Goal: Find specific page/section: Find specific page/section

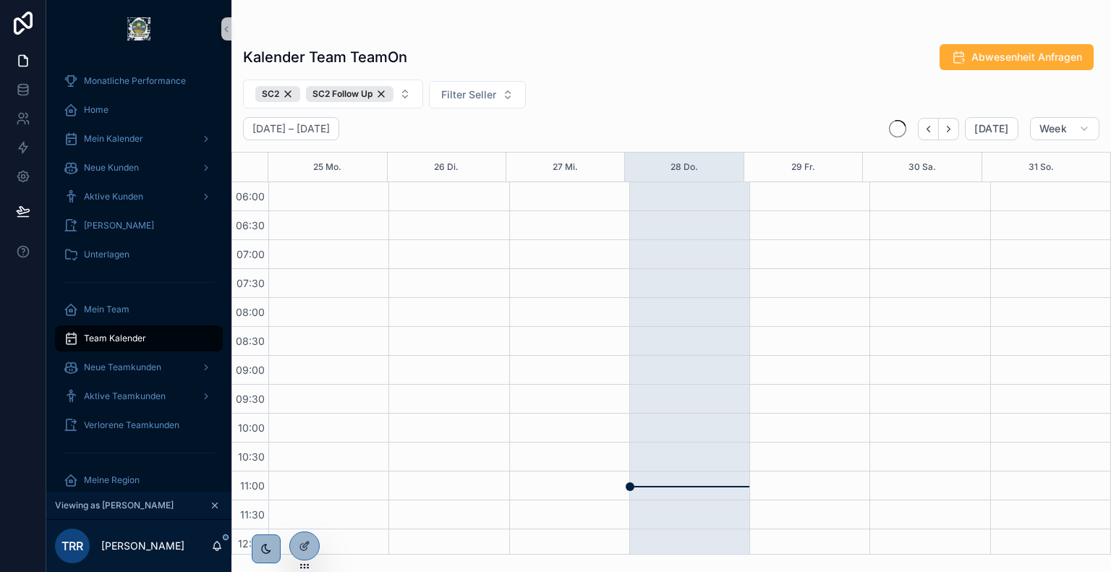
scroll to position [347, 0]
click at [292, 93] on div "SC2" at bounding box center [277, 94] width 45 height 16
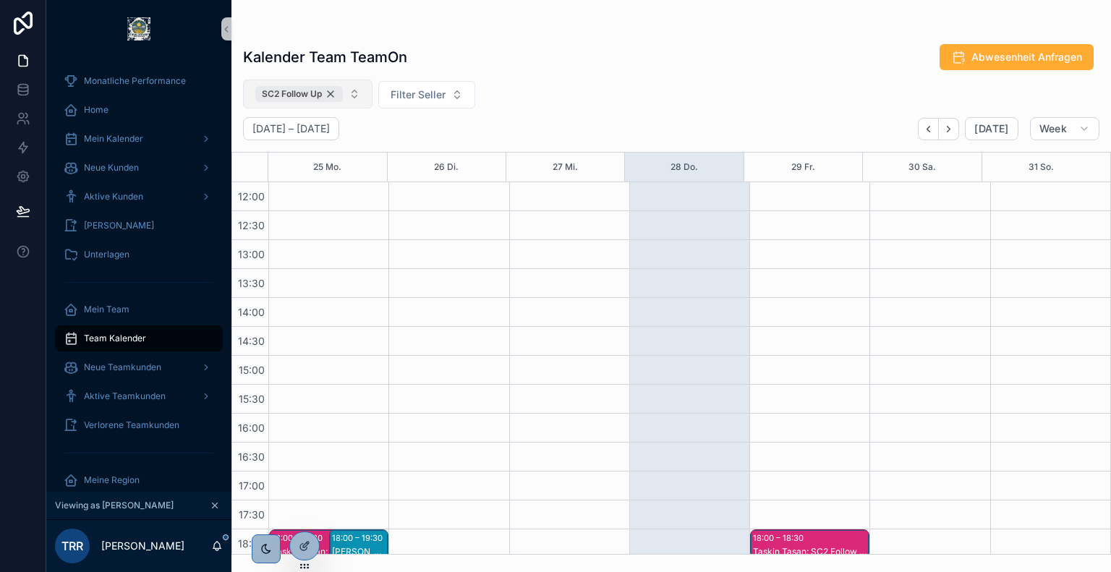
click at [335, 93] on div "SC2 Follow Up" at bounding box center [299, 94] width 88 height 16
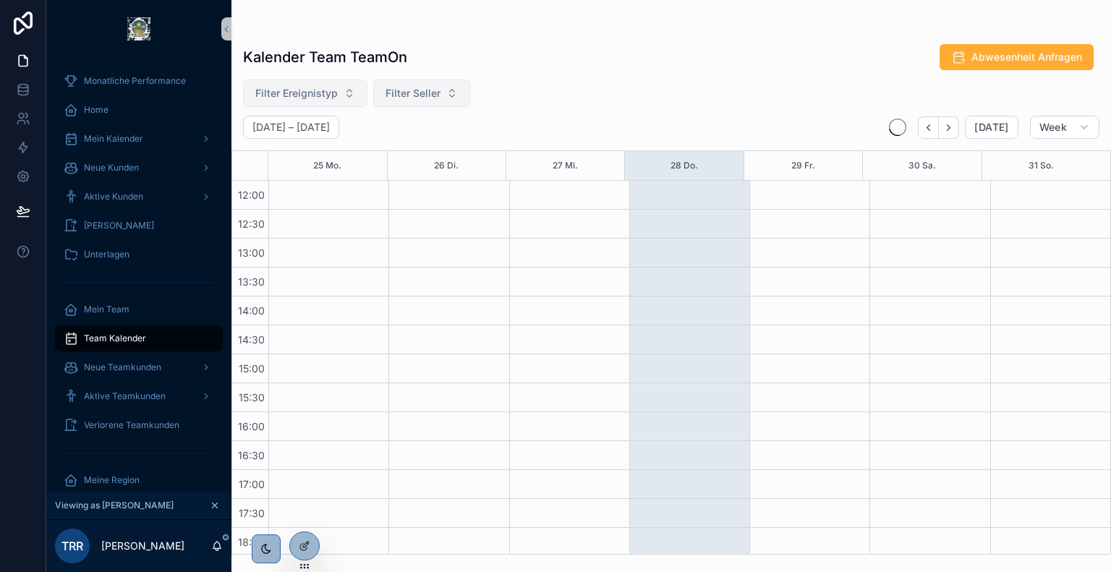
click at [399, 95] on span "Filter Seller" at bounding box center [413, 93] width 55 height 14
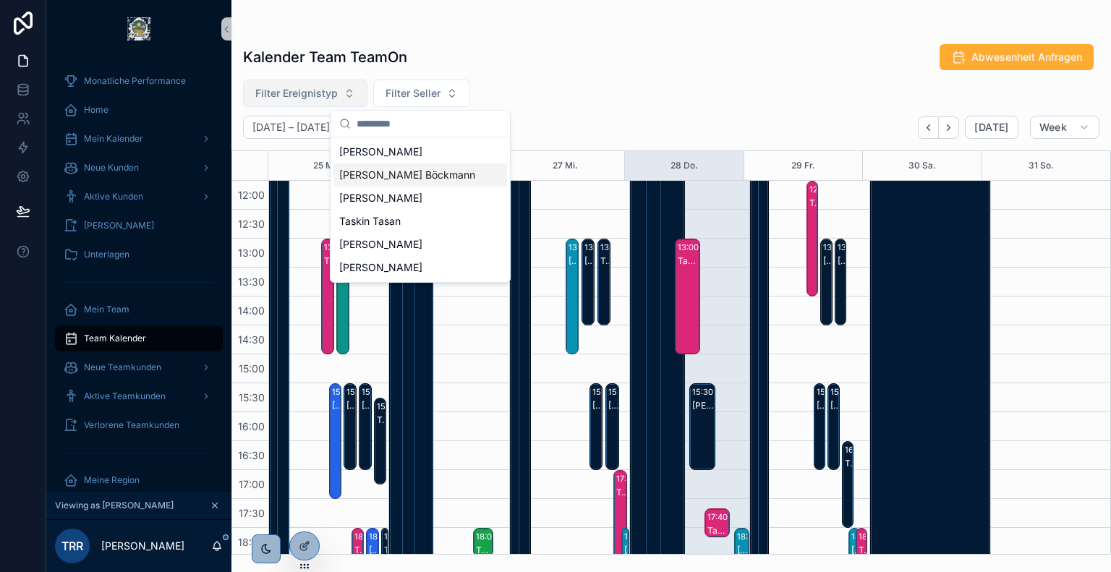
click at [424, 176] on span "[PERSON_NAME] Böckmann" at bounding box center [407, 175] width 136 height 14
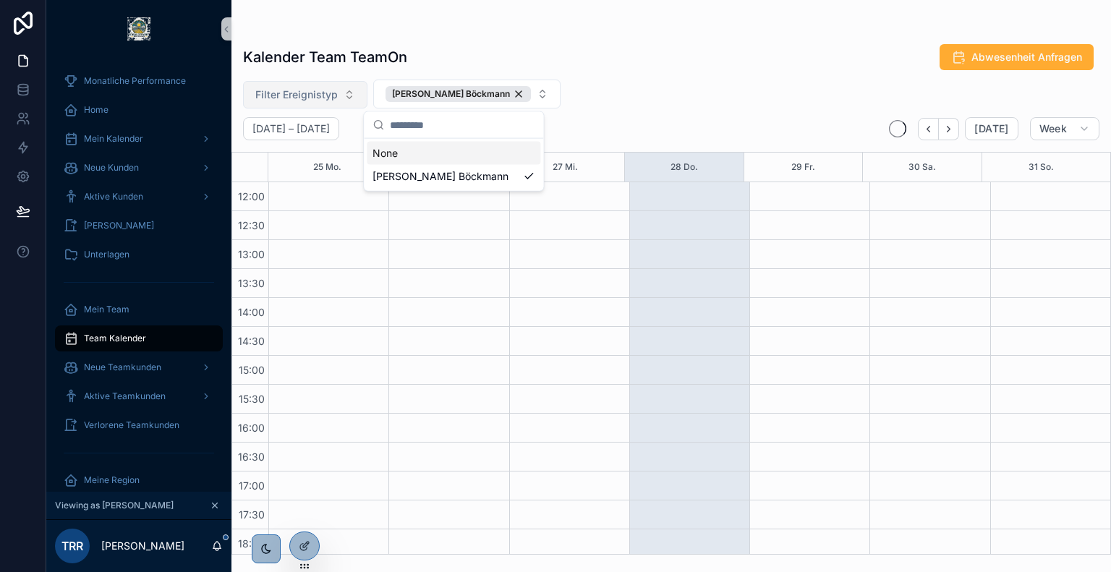
click at [674, 75] on div "Kalender Team TeamOn Abwesenheit Anfragen Filter Ereignistyp [PERSON_NAME] Böck…" at bounding box center [672, 295] width 880 height 520
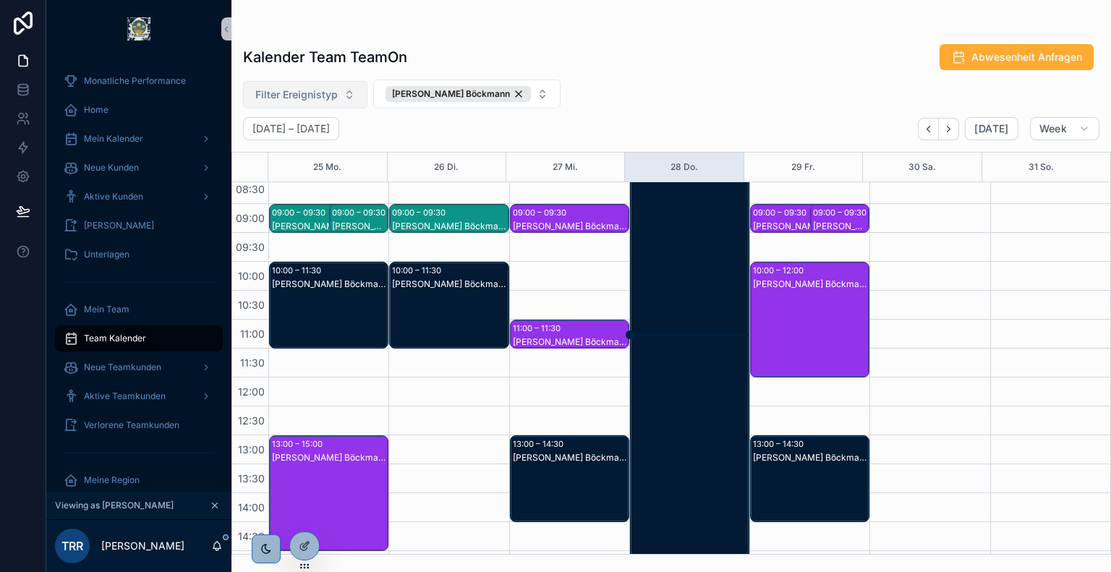
scroll to position [162, 0]
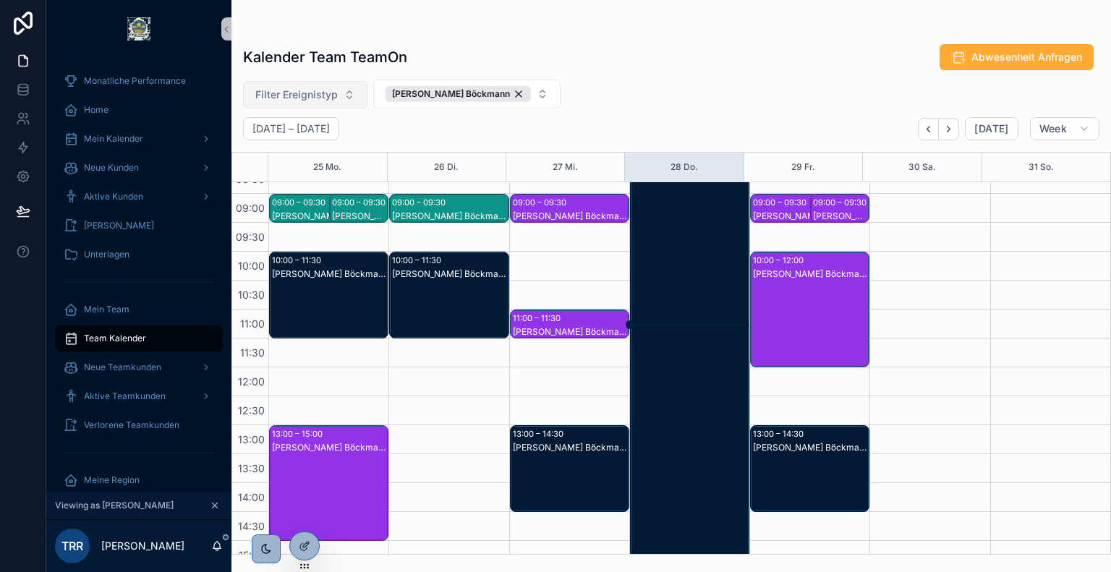
click at [808, 284] on div "[PERSON_NAME] Böckmann: SC2" at bounding box center [810, 324] width 115 height 113
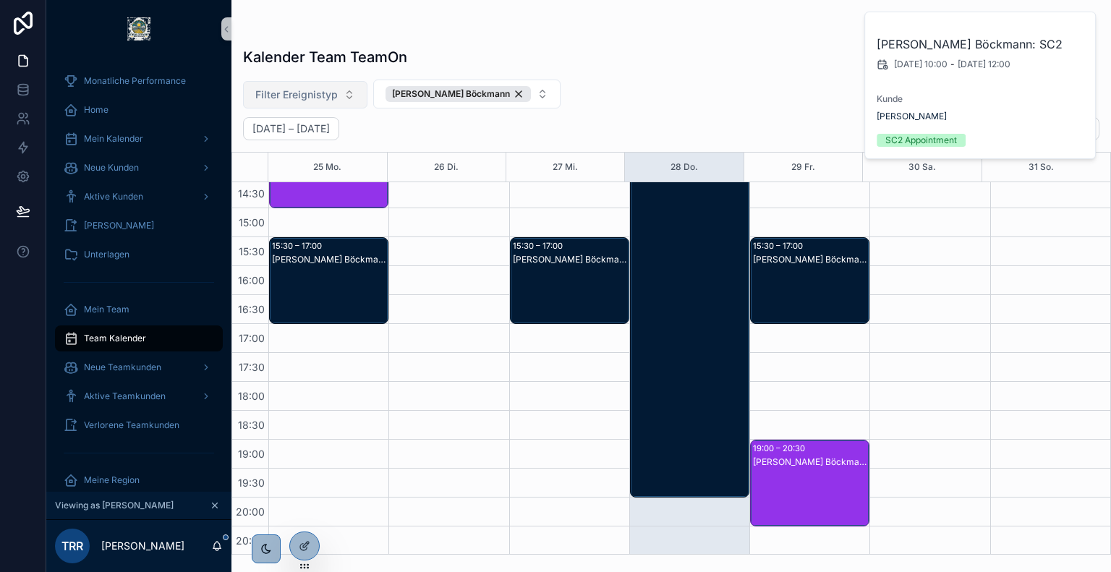
scroll to position [498, 0]
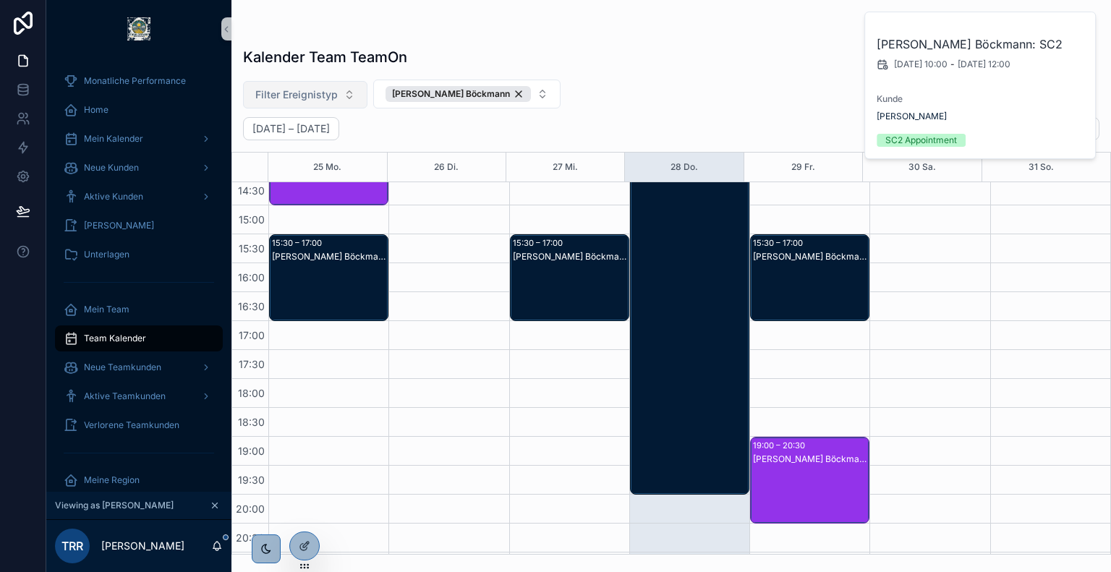
click at [779, 470] on div "[PERSON_NAME] Böckmann: SC2 Follow Up" at bounding box center [810, 495] width 115 height 84
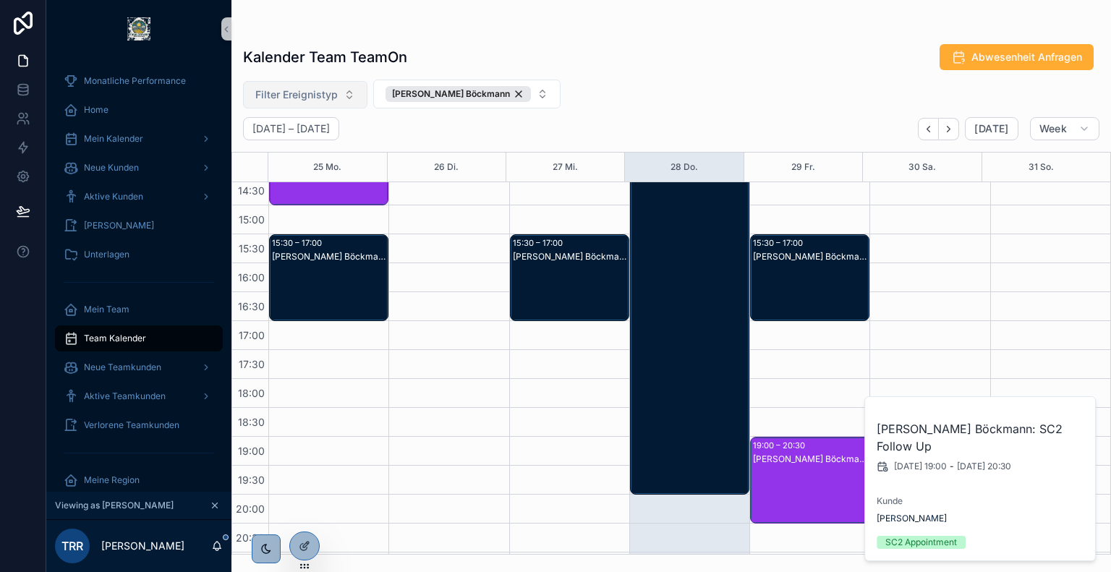
click at [695, 274] on div "[PERSON_NAME] Böckmann: Urlaub" at bounding box center [690, 162] width 115 height 692
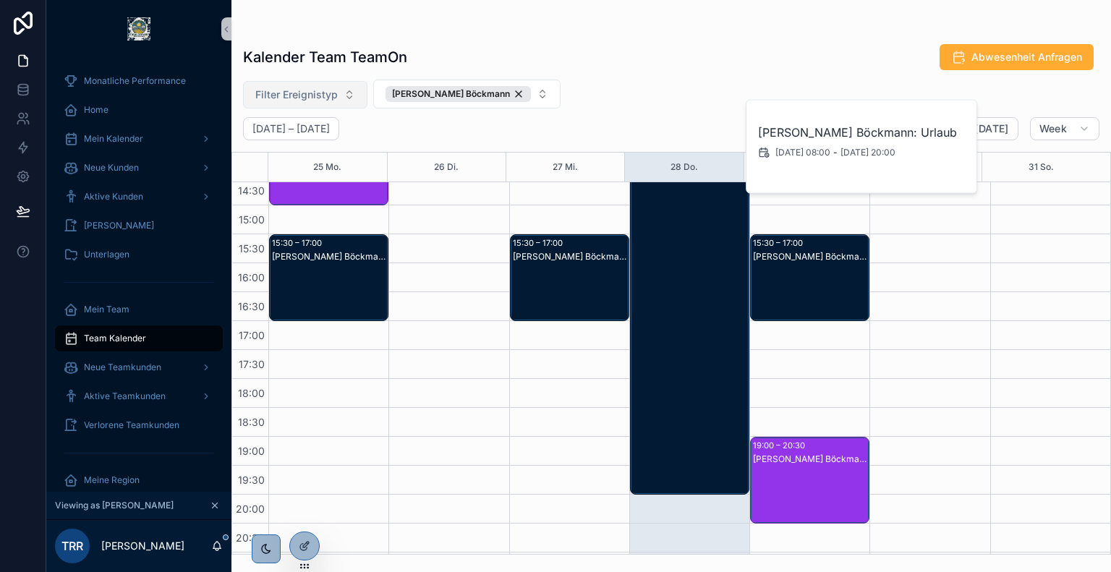
scroll to position [287, 0]
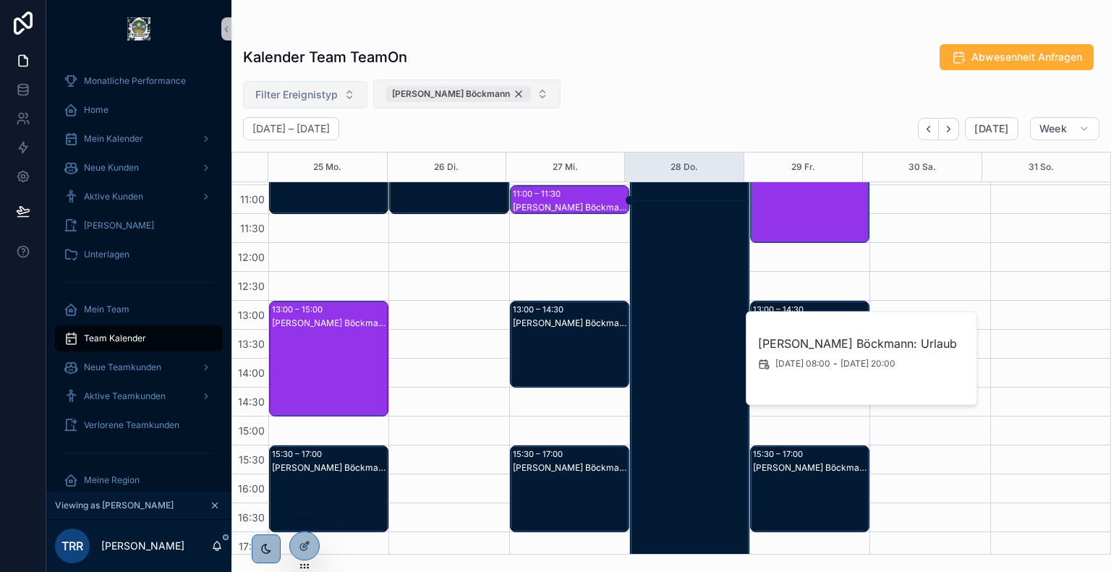
click at [496, 96] on div "[PERSON_NAME] Böckmann" at bounding box center [458, 94] width 145 height 16
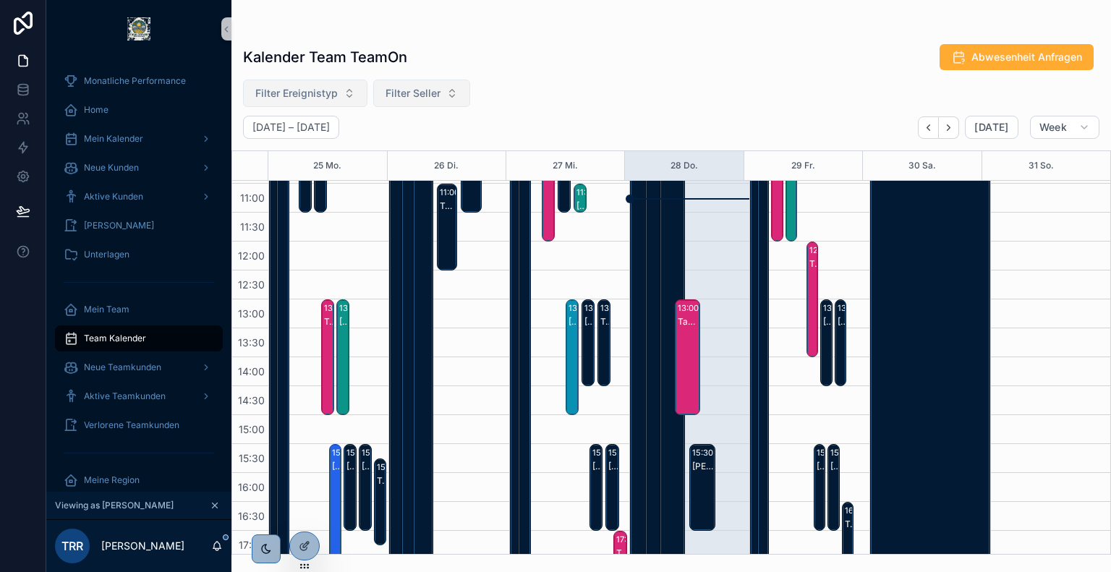
click at [323, 100] on span "Filter Ereignistyp" at bounding box center [296, 93] width 82 height 14
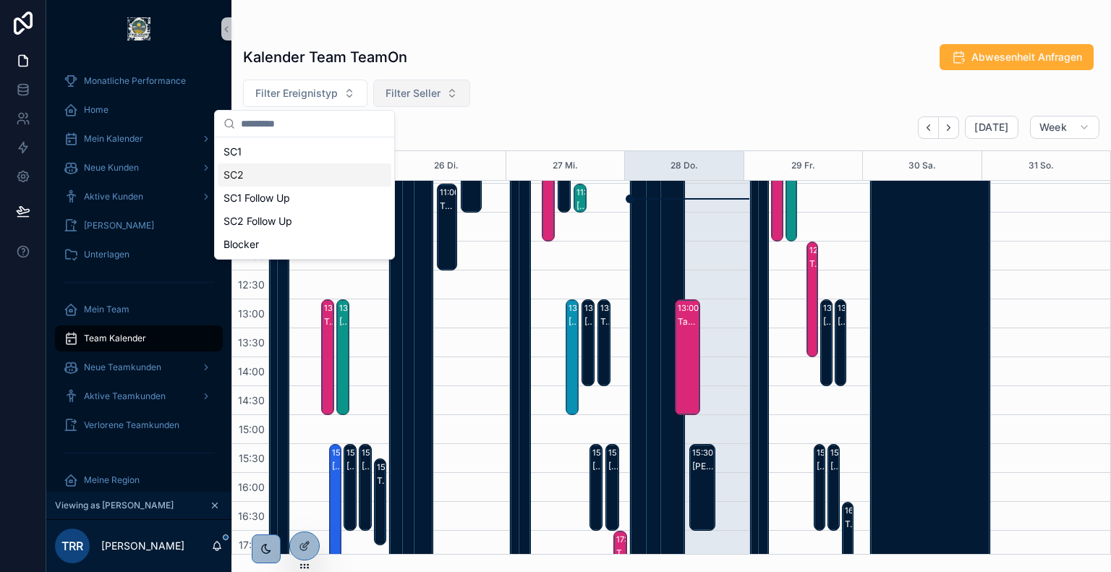
click at [299, 178] on div "SC2" at bounding box center [305, 175] width 174 height 23
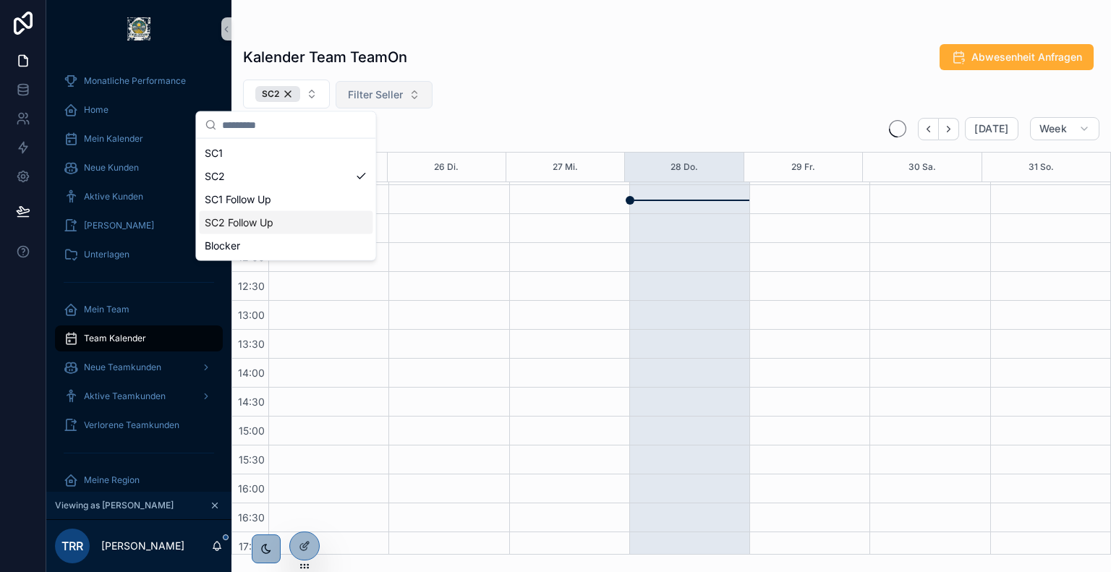
click at [305, 221] on div "SC2 Follow Up" at bounding box center [286, 222] width 174 height 23
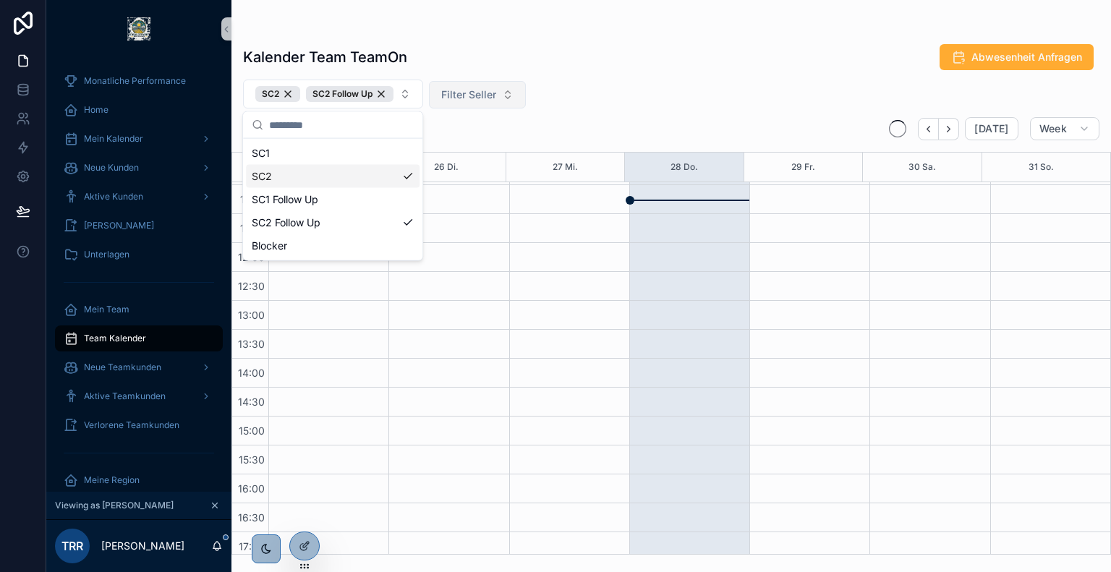
click at [645, 97] on div "SC2 SC2 Follow Up Filter Seller" at bounding box center [672, 94] width 880 height 29
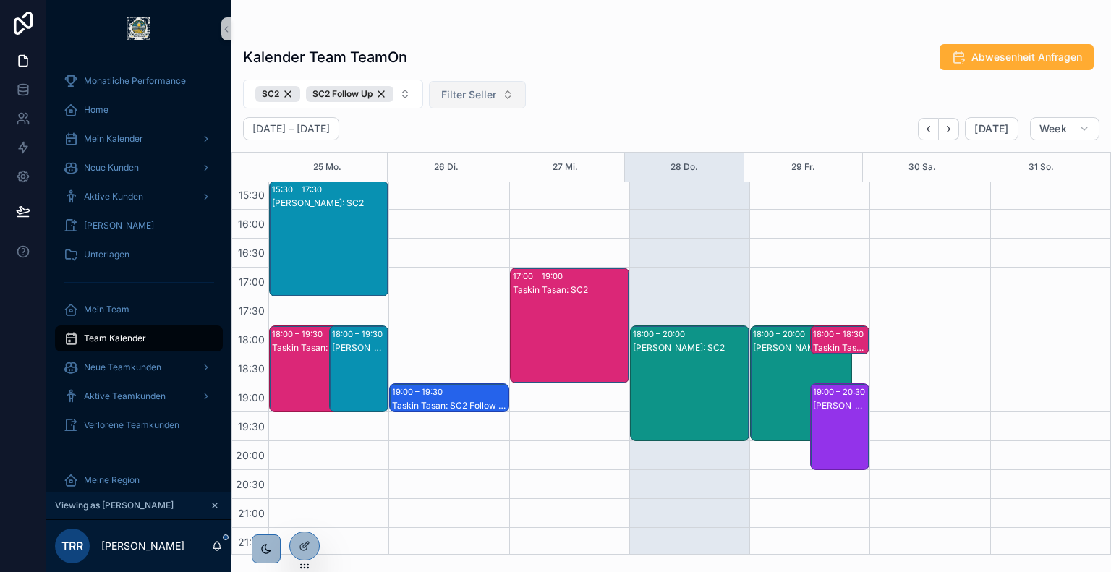
scroll to position [553, 0]
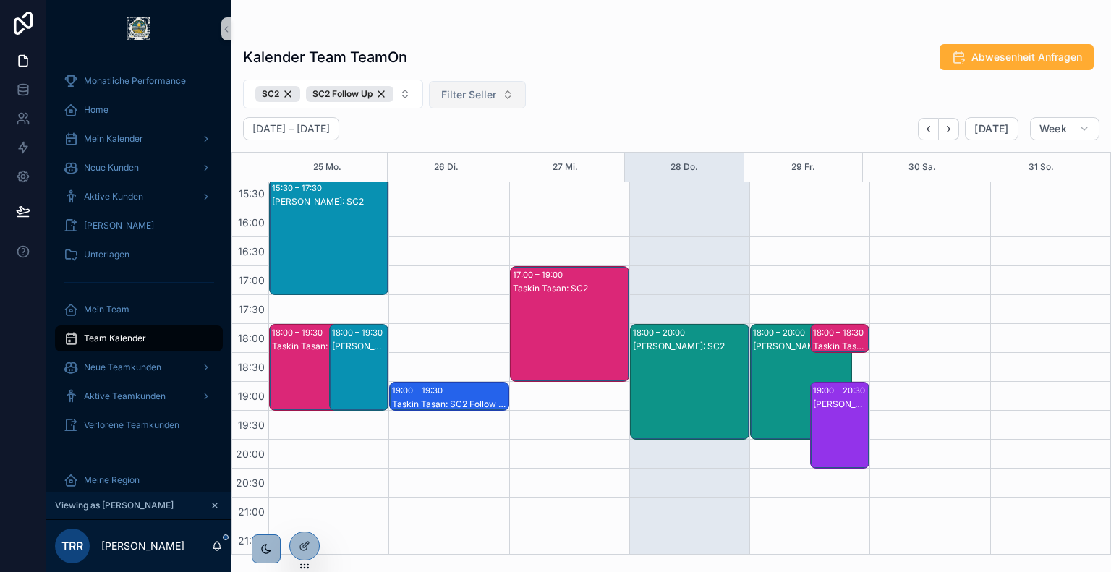
click at [670, 344] on div "[PERSON_NAME]: SC2" at bounding box center [690, 347] width 115 height 12
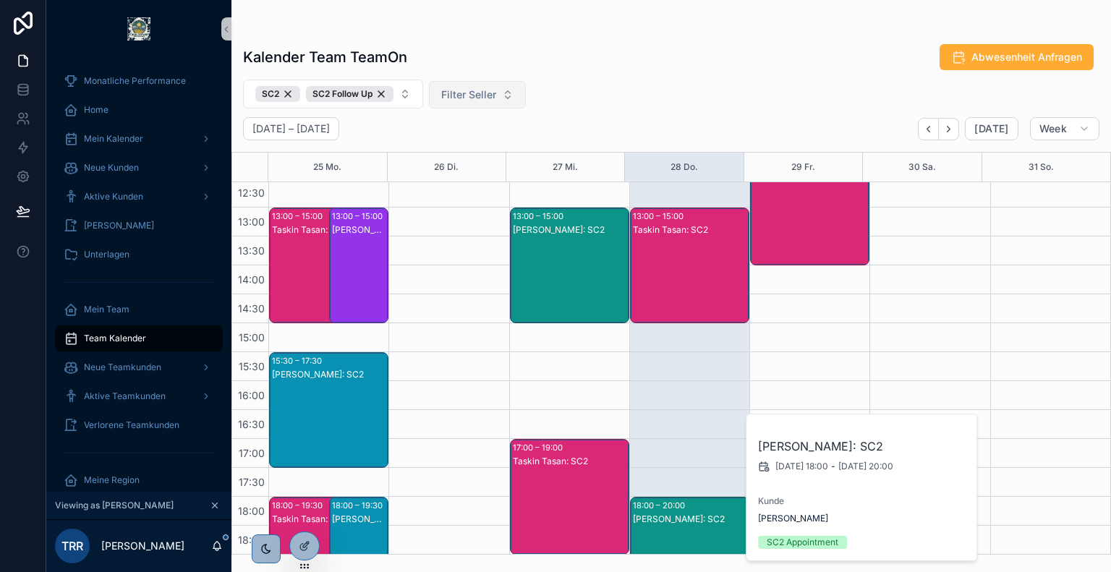
scroll to position [377, 0]
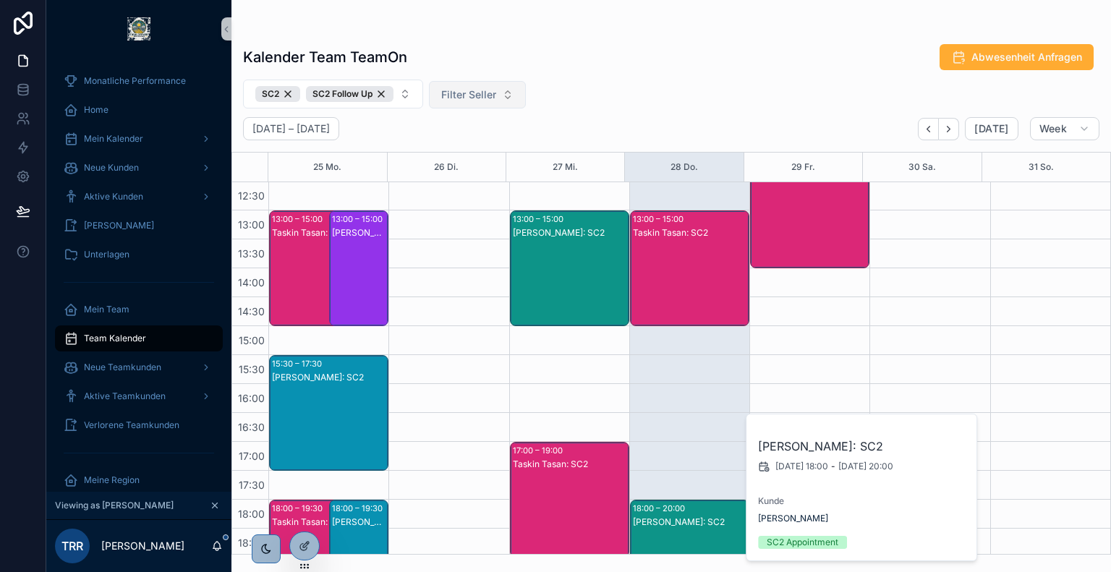
click at [664, 251] on div "Taskin Tasan: SC2" at bounding box center [690, 282] width 115 height 113
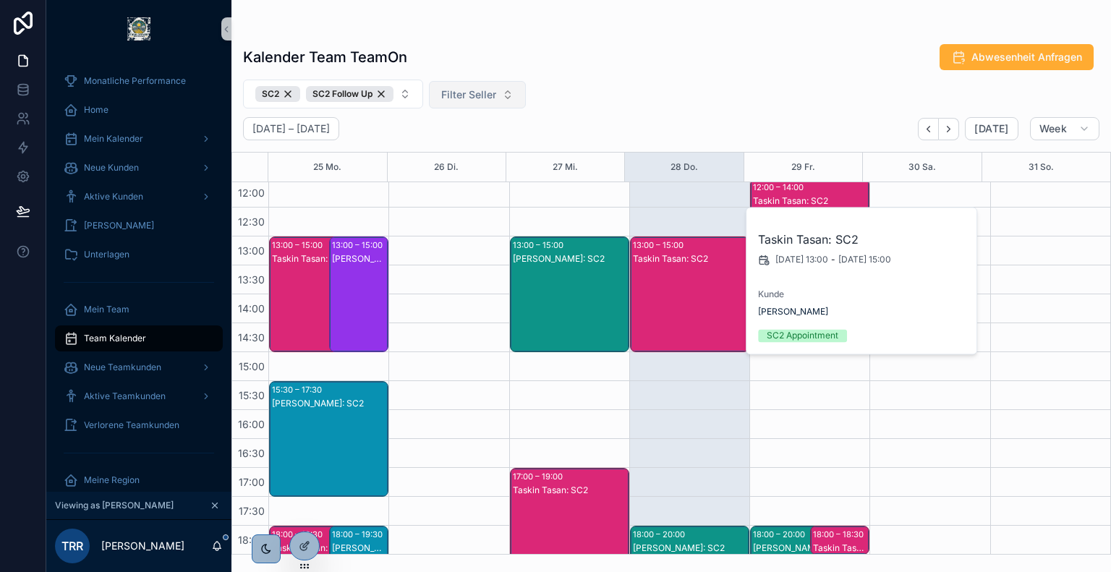
scroll to position [347, 0]
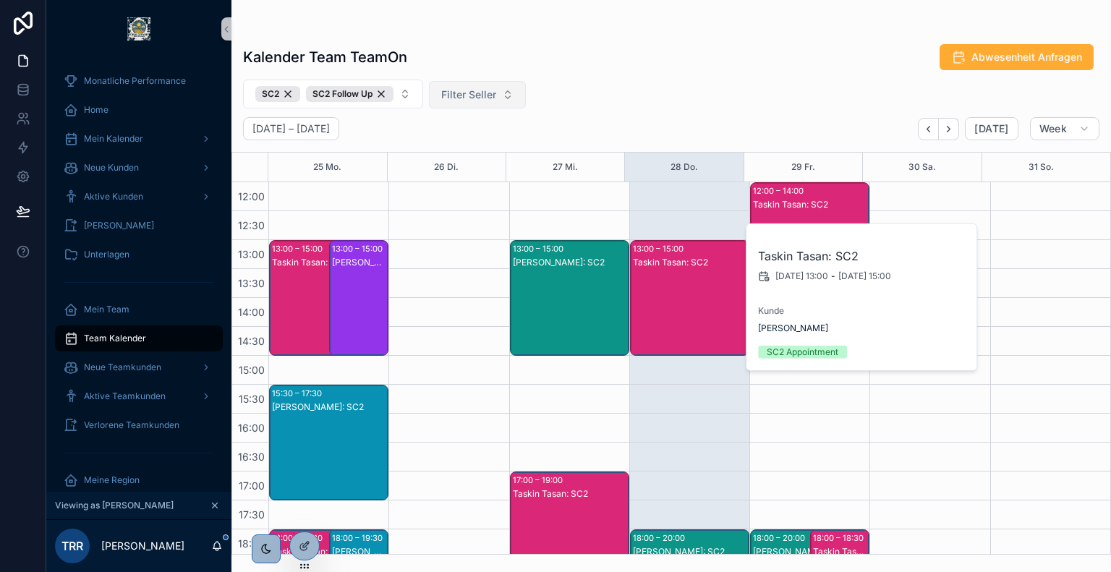
click at [643, 108] on div "SC2 SC2 Follow Up Filter Seller" at bounding box center [672, 94] width 880 height 29
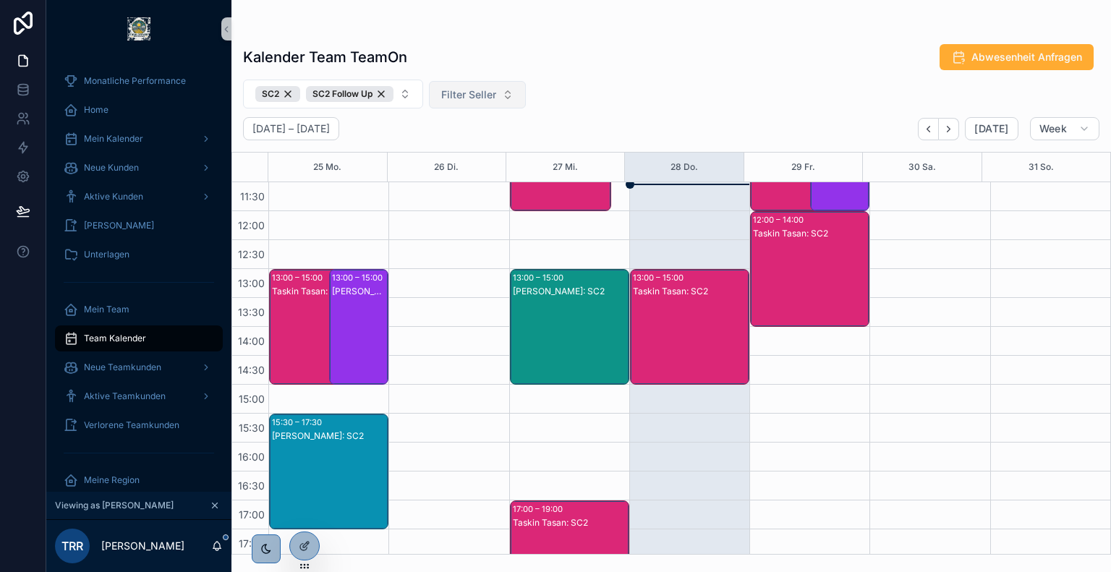
scroll to position [319, 0]
